Goal: Use online tool/utility: Utilize a website feature to perform a specific function

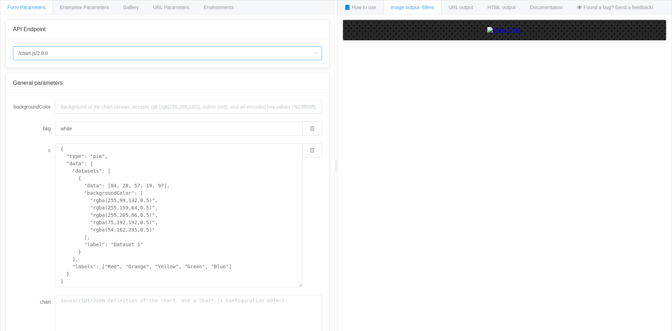
click at [164, 59] on input "/chart.js/2.8.0" at bounding box center [167, 53] width 309 height 14
click at [145, 77] on li "/chart" at bounding box center [167, 73] width 309 height 12
type input "/chart"
type input "20"
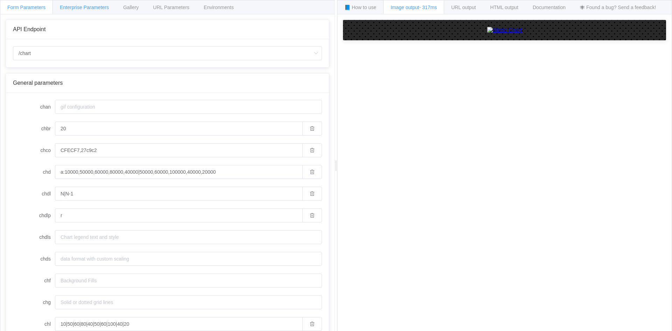
click at [85, 13] on div "Enterprise Parameters" at bounding box center [85, 7] width 64 height 14
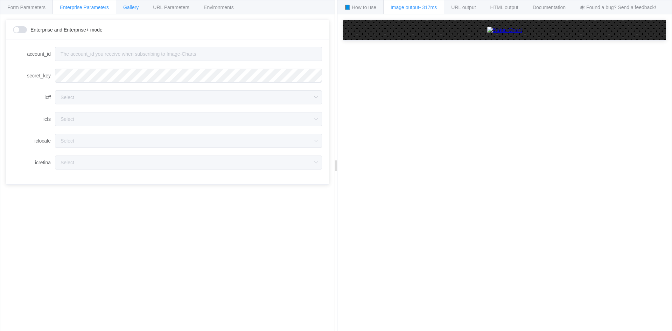
click at [138, 8] on span "Gallery" at bounding box center [130, 8] width 15 height 6
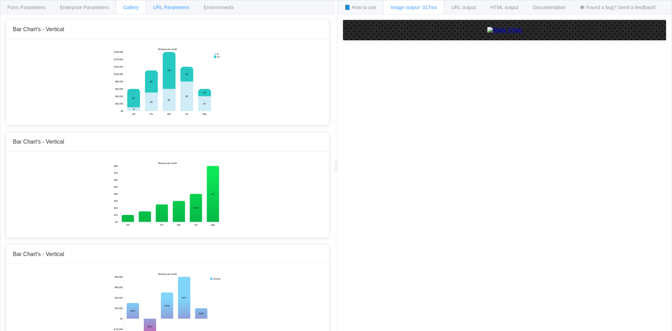
click at [162, 6] on span "URL Parameters" at bounding box center [171, 8] width 36 height 6
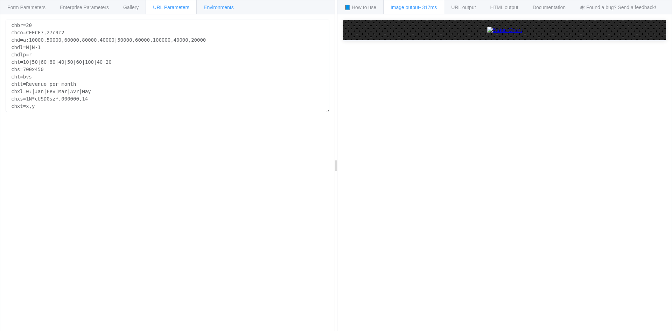
click at [215, 6] on span "Environments" at bounding box center [219, 8] width 30 height 6
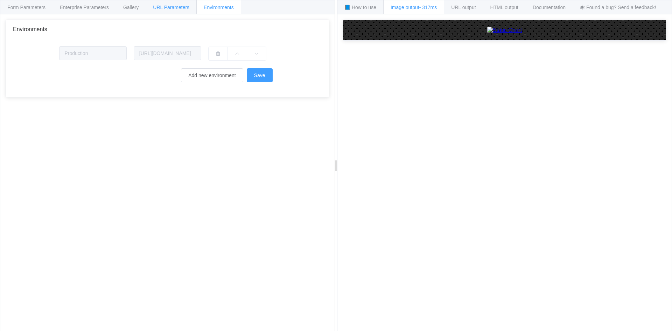
click at [161, 6] on span "URL Parameters" at bounding box center [171, 8] width 36 height 6
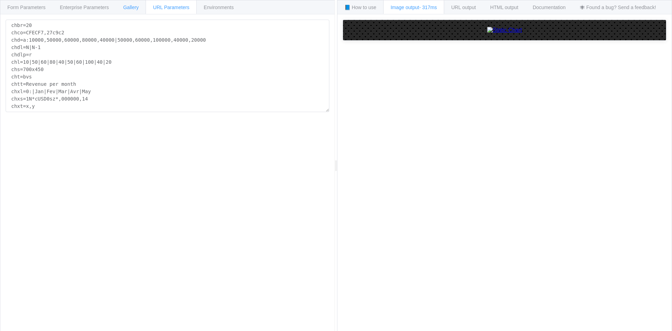
click at [131, 7] on span "Gallery" at bounding box center [130, 8] width 15 height 6
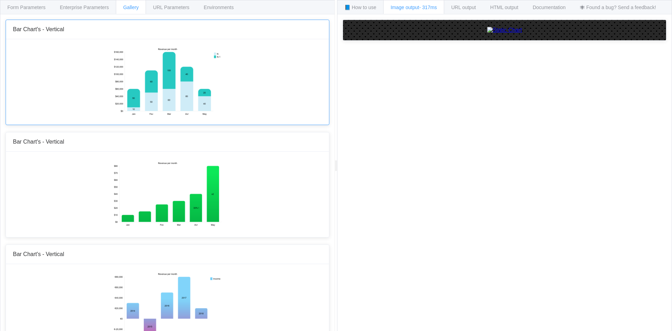
click at [175, 93] on img at bounding box center [167, 81] width 109 height 70
click at [37, 8] on span "Form Parameters" at bounding box center [26, 8] width 38 height 6
